Goal: Transaction & Acquisition: Book appointment/travel/reservation

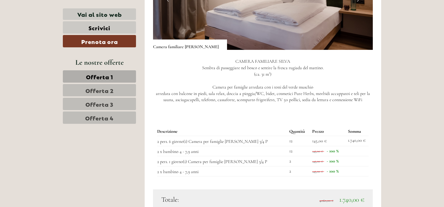
scroll to position [447, 0]
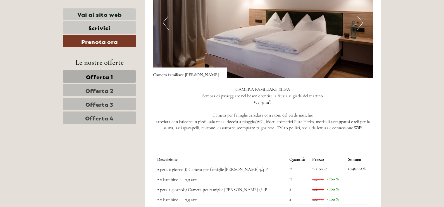
click at [361, 17] on button "Next" at bounding box center [361, 23] width 6 height 14
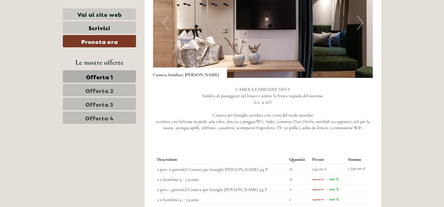
click at [361, 17] on button "Next" at bounding box center [361, 23] width 6 height 14
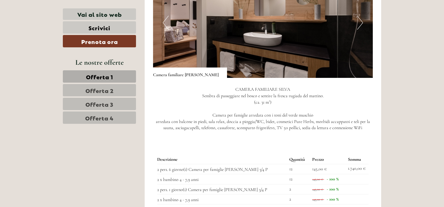
click at [361, 17] on button "Next" at bounding box center [361, 23] width 6 height 14
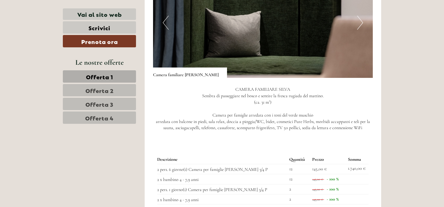
click at [361, 17] on button "Next" at bounding box center [361, 23] width 6 height 14
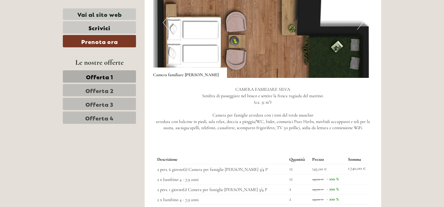
click at [361, 17] on button "Next" at bounding box center [361, 23] width 6 height 14
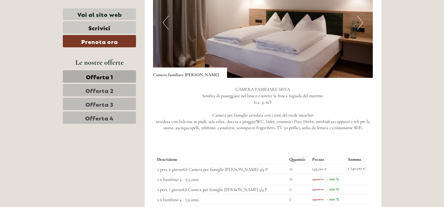
click at [361, 17] on button "Next" at bounding box center [361, 23] width 6 height 14
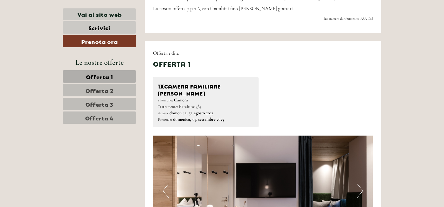
scroll to position [252, 0]
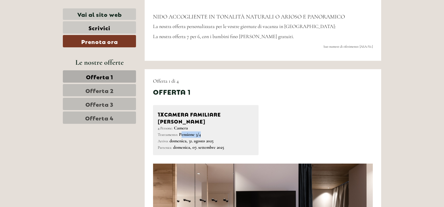
drag, startPoint x: 180, startPoint y: 128, endPoint x: 209, endPoint y: 127, distance: 29.4
click at [209, 127] on div "4 Persone: Camera Trattamento: Pensione 3/4" at bounding box center [206, 131] width 96 height 13
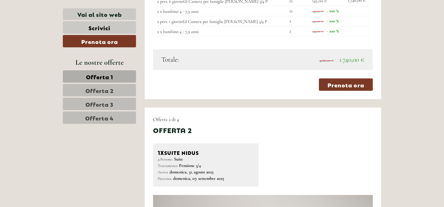
scroll to position [475, 0]
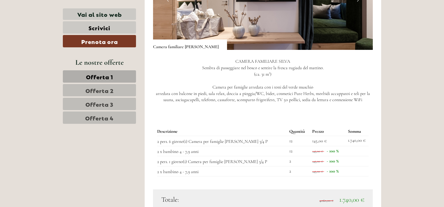
click at [96, 93] on span "Offerta 2" at bounding box center [100, 90] width 28 height 8
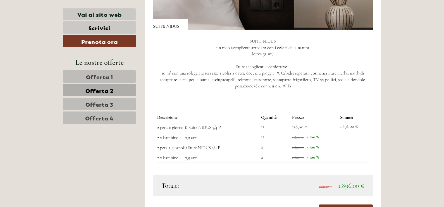
scroll to position [516, 0]
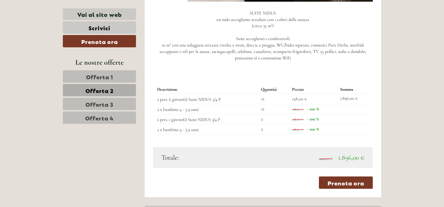
click at [98, 100] on span "Offerta 3" at bounding box center [100, 104] width 28 height 8
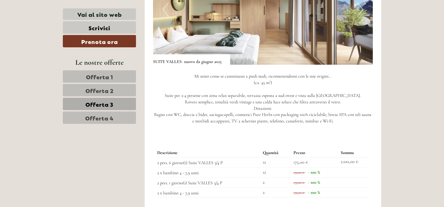
scroll to position [572, 0]
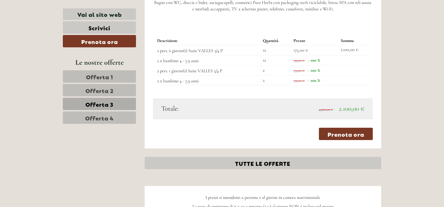
click at [107, 117] on span "Offerta 4" at bounding box center [99, 117] width 29 height 8
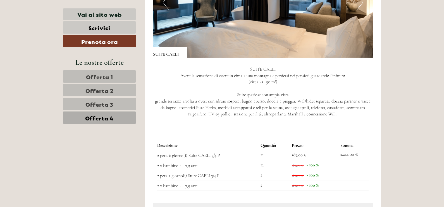
scroll to position [544, 0]
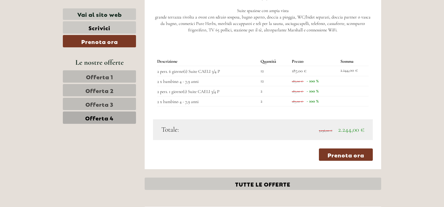
click at [122, 79] on link "Offerta 1" at bounding box center [99, 76] width 73 height 12
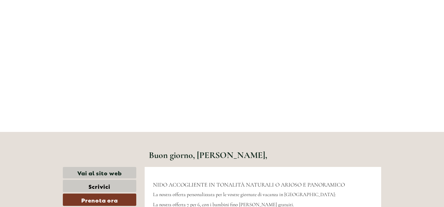
scroll to position [0, 0]
